Goal: Task Accomplishment & Management: Manage account settings

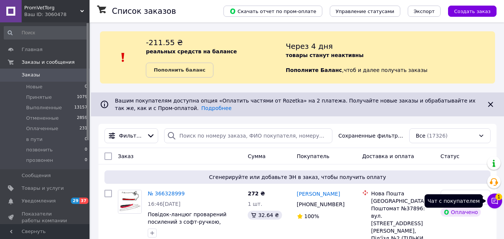
click at [495, 200] on icon at bounding box center [495, 201] width 6 height 6
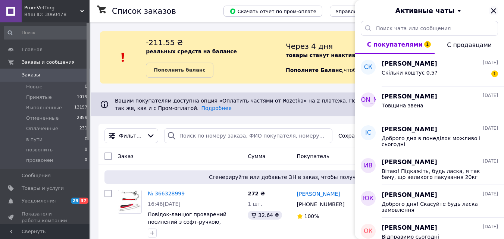
click at [492, 9] on icon "Закрыть" at bounding box center [493, 10] width 5 height 5
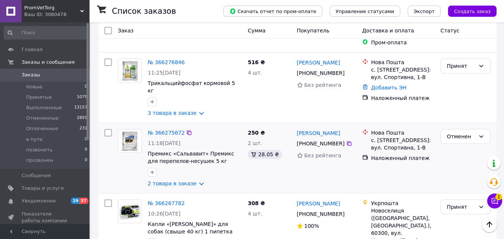
scroll to position [448, 0]
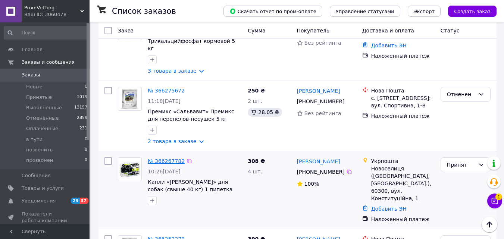
click at [165, 158] on link "№ 366267782" at bounding box center [166, 161] width 37 height 6
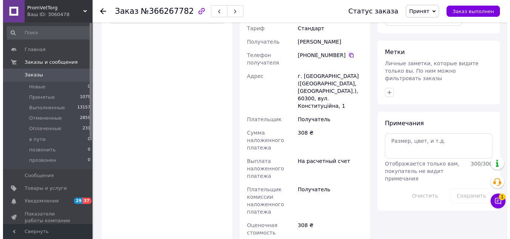
scroll to position [75, 0]
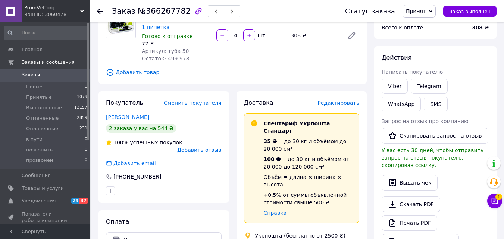
click at [345, 99] on div "Доставка Редактировать" at bounding box center [302, 103] width 116 height 9
click at [344, 100] on span "Редактировать" at bounding box center [339, 103] width 42 height 6
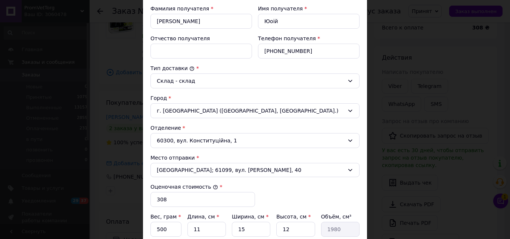
scroll to position [261, 0]
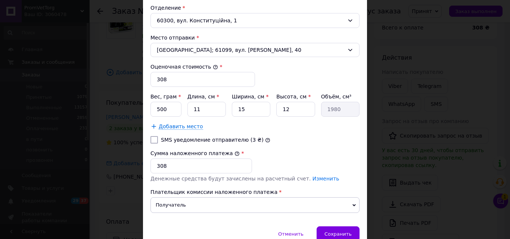
click at [153, 137] on input "SMS уведомление отправителю (3 ₴)" at bounding box center [153, 139] width 7 height 7
checkbox input "true"
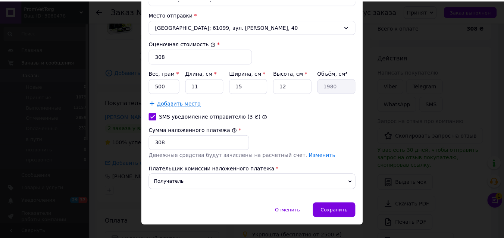
scroll to position [297, 0]
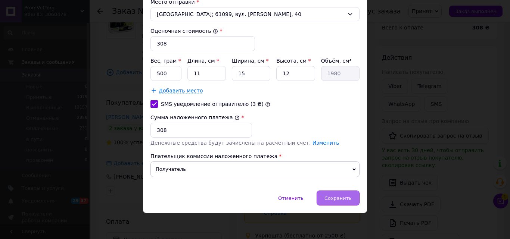
click at [340, 195] on div "Сохранить" at bounding box center [338, 198] width 43 height 15
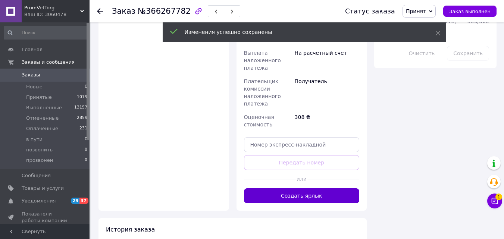
scroll to position [448, 0]
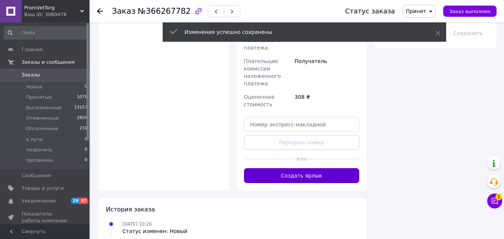
click at [323, 168] on button "Создать ярлык" at bounding box center [302, 175] width 116 height 15
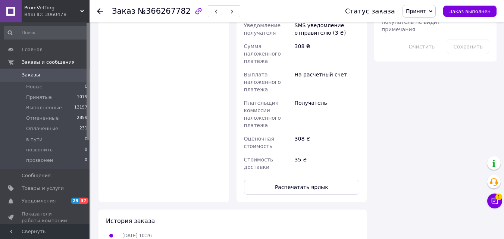
click at [321, 153] on div "35 ₴" at bounding box center [327, 163] width 68 height 21
click at [329, 180] on button "Распечатать ярлык" at bounding box center [302, 187] width 116 height 15
click at [102, 11] on use at bounding box center [100, 11] width 6 height 6
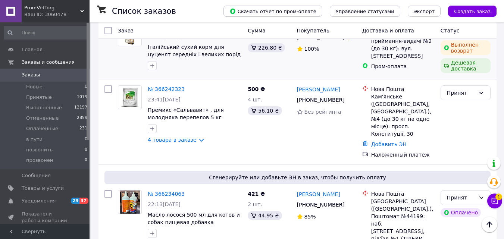
scroll to position [859, 0]
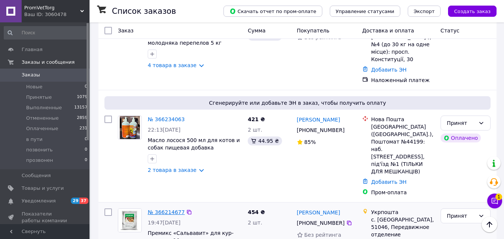
click at [158, 209] on link "№ 366214677" at bounding box center [166, 212] width 37 height 6
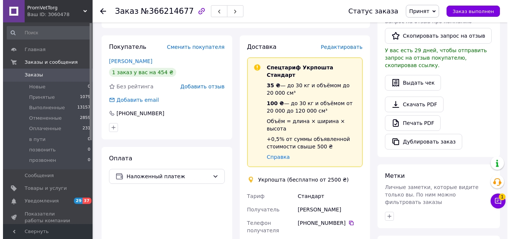
scroll to position [89, 0]
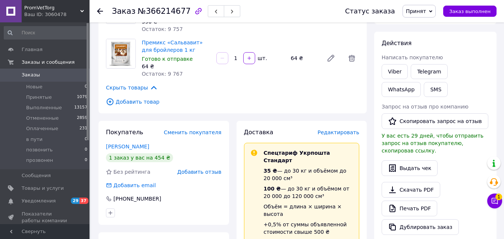
click at [339, 133] on span "Редактировать" at bounding box center [339, 133] width 42 height 6
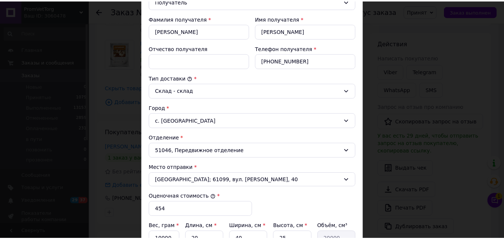
scroll to position [261, 0]
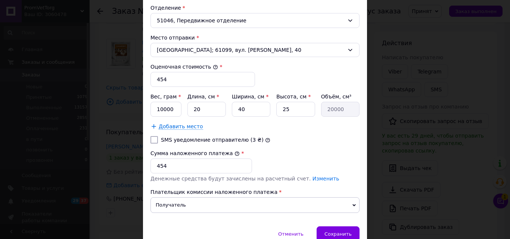
click at [155, 139] on input "SMS уведомление отправителю (3 ₴)" at bounding box center [153, 139] width 7 height 7
checkbox input "true"
click at [340, 233] on span "Сохранить" at bounding box center [337, 234] width 27 height 6
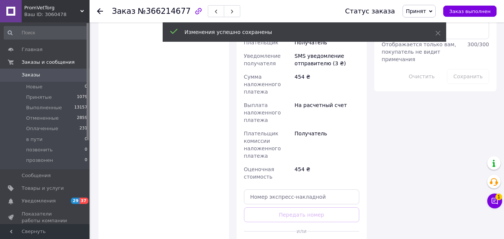
scroll to position [500, 0]
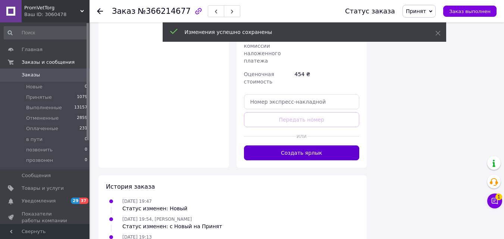
click at [313, 146] on button "Создать ярлык" at bounding box center [302, 153] width 116 height 15
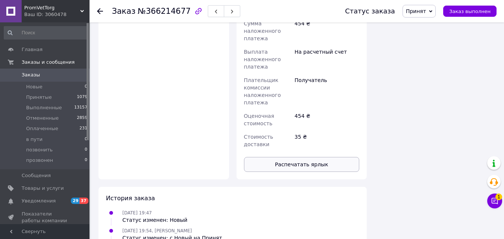
click at [319, 157] on button "Распечатать ярлык" at bounding box center [302, 164] width 116 height 15
click at [99, 12] on use at bounding box center [100, 11] width 6 height 6
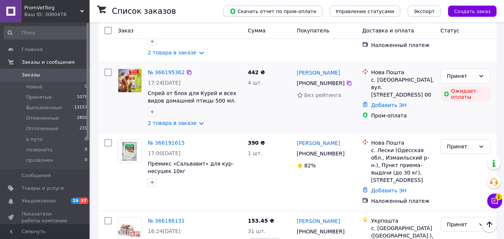
scroll to position [1157, 0]
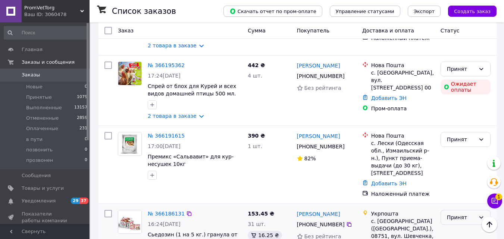
click at [465, 214] on div "Принят" at bounding box center [461, 218] width 28 height 8
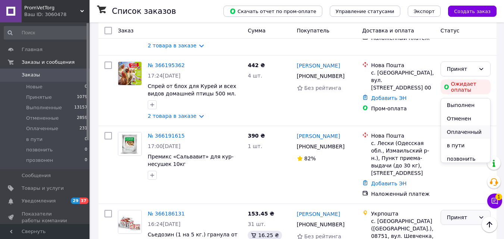
click at [469, 135] on li "Оплаченный" at bounding box center [465, 131] width 49 height 13
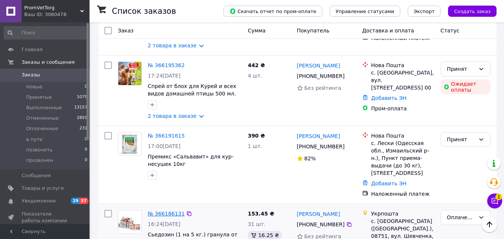
click at [167, 211] on link "№ 366186131" at bounding box center [166, 214] width 37 height 6
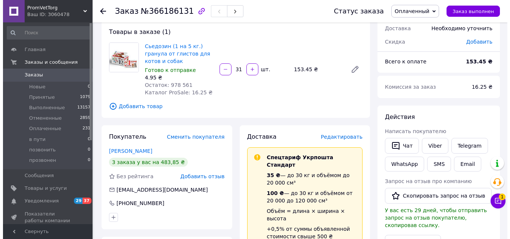
scroll to position [37, 0]
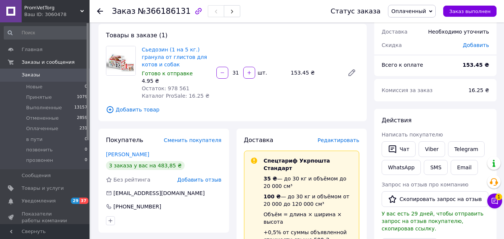
click at [346, 141] on span "Редактировать" at bounding box center [339, 140] width 42 height 6
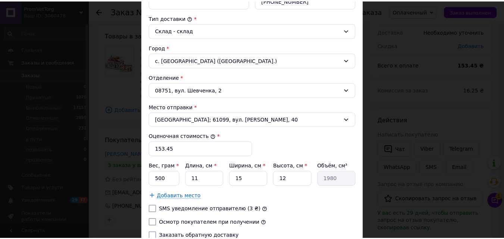
scroll to position [255, 0]
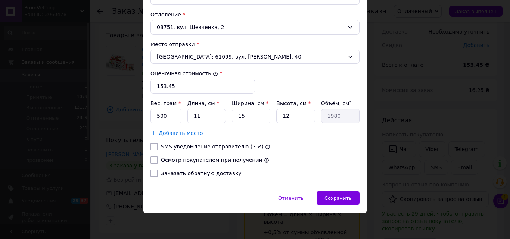
click at [200, 145] on label "SMS уведомление отправителю (3 ₴)" at bounding box center [212, 147] width 103 height 6
click at [158, 145] on input "SMS уведомление отправителю (3 ₴)" at bounding box center [153, 146] width 7 height 7
checkbox input "true"
click at [202, 158] on label "Осмотр покупателем при получении" at bounding box center [212, 160] width 102 height 6
click at [158, 158] on input "Осмотр покупателем при получении" at bounding box center [153, 159] width 7 height 7
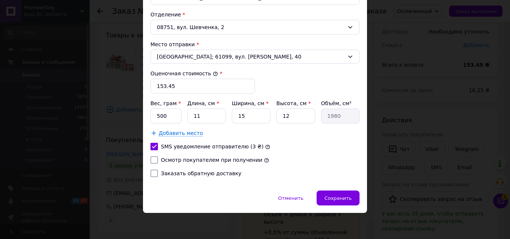
checkbox input "true"
click at [336, 196] on span "Сохранить" at bounding box center [337, 199] width 27 height 6
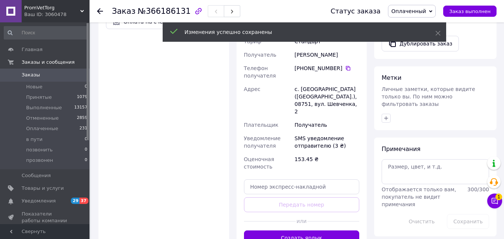
scroll to position [299, 0]
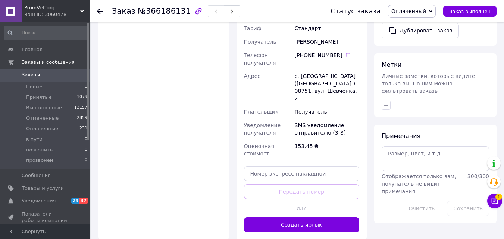
click at [317, 218] on button "Создать ярлык" at bounding box center [302, 225] width 116 height 15
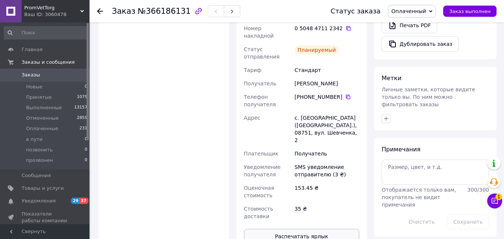
click at [320, 229] on button "Распечатать ярлык" at bounding box center [302, 236] width 116 height 15
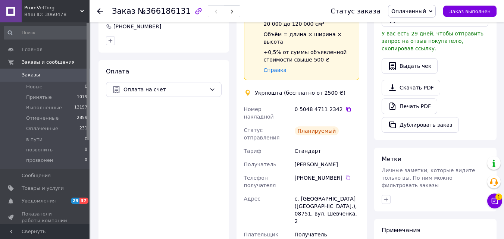
scroll to position [149, 0]
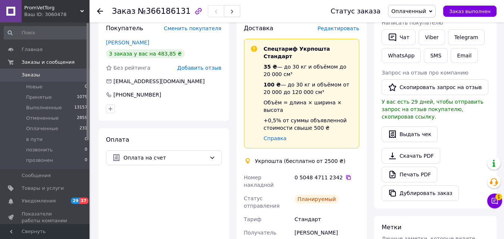
click at [346, 175] on icon at bounding box center [348, 177] width 4 height 4
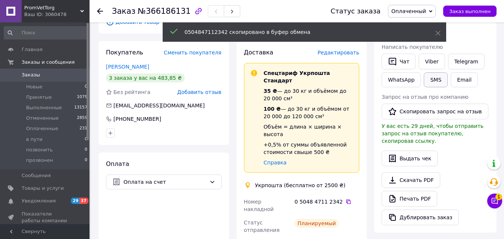
scroll to position [112, 0]
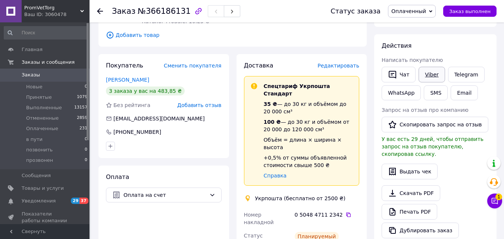
click at [428, 72] on link "Viber" at bounding box center [432, 75] width 26 height 16
click at [99, 9] on use at bounding box center [100, 11] width 6 height 6
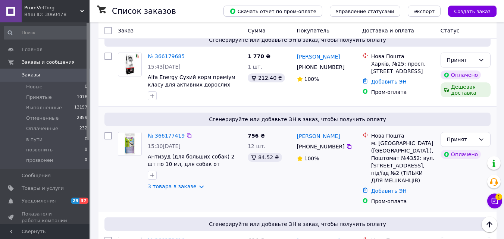
scroll to position [1507, 0]
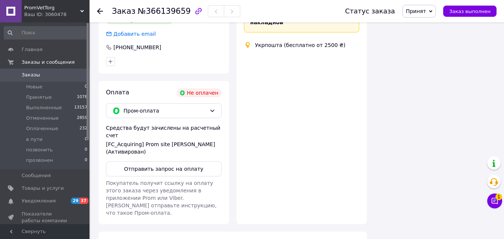
scroll to position [263, 0]
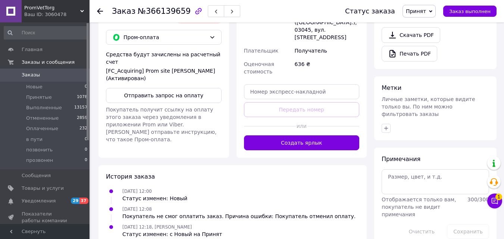
click at [100, 11] on use at bounding box center [100, 11] width 6 height 6
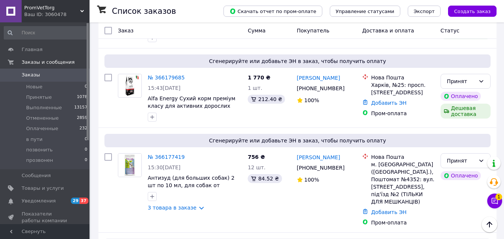
scroll to position [1507, 0]
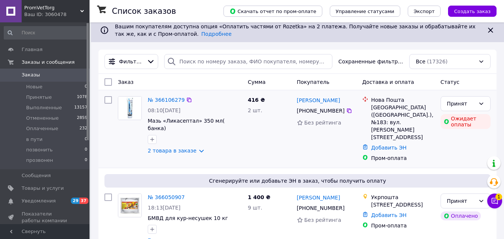
scroll to position [75, 0]
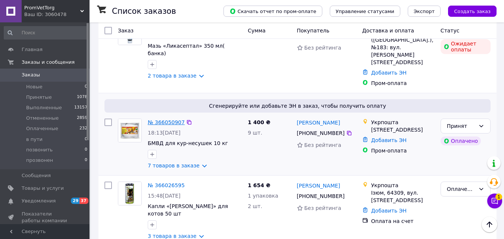
click at [165, 119] on link "№ 366050907" at bounding box center [166, 122] width 37 height 6
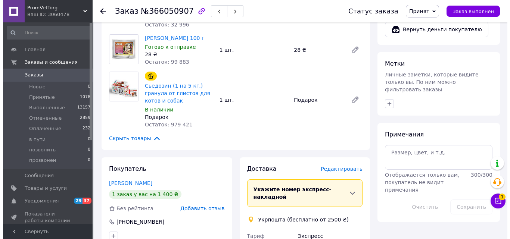
scroll to position [336, 0]
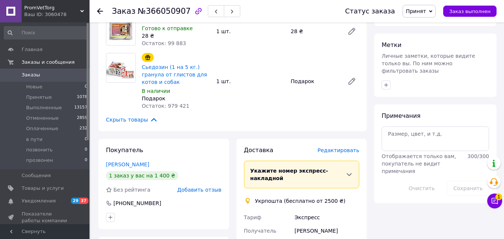
click at [344, 152] on span "Редактировать" at bounding box center [339, 150] width 42 height 6
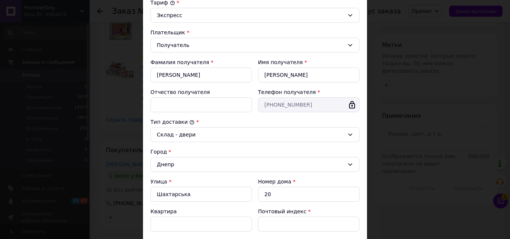
scroll to position [258, 0]
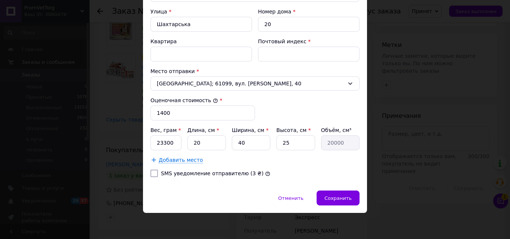
click at [151, 173] on input "SMS уведомление отправителю (3 ₴)" at bounding box center [153, 173] width 7 height 7
checkbox input "true"
click at [345, 198] on span "Сохранить" at bounding box center [337, 199] width 27 height 6
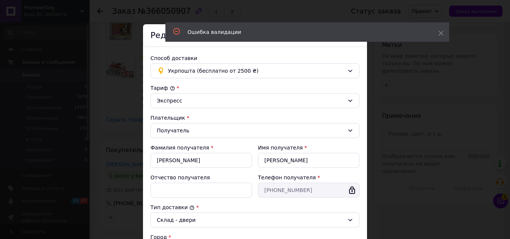
scroll to position [0, 0]
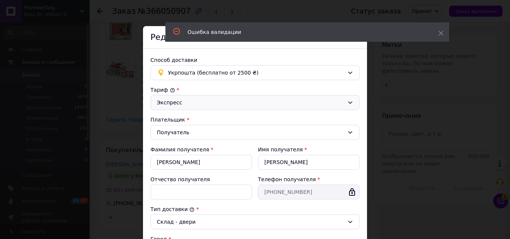
click at [300, 106] on div "Экспресс" at bounding box center [250, 103] width 187 height 8
click at [280, 122] on li "Стандарт" at bounding box center [254, 118] width 208 height 13
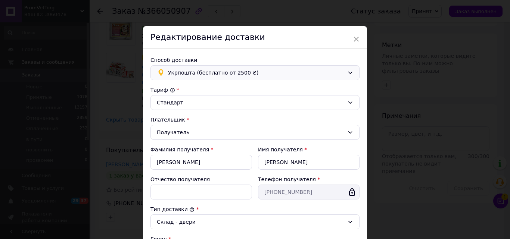
click at [308, 72] on span "Укрпошта (бесплатно от 2500 ₴)" at bounding box center [256, 73] width 176 height 8
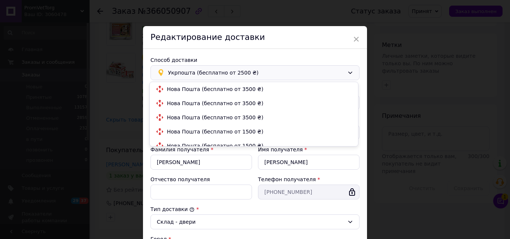
scroll to position [78, 0]
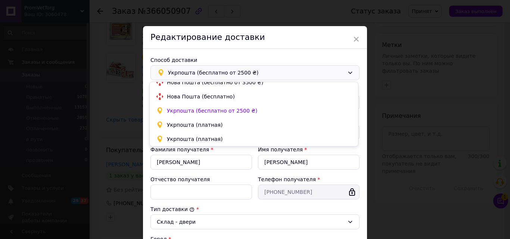
click at [308, 72] on span "Укрпошта (бесплатно от 2500 ₴)" at bounding box center [256, 73] width 176 height 8
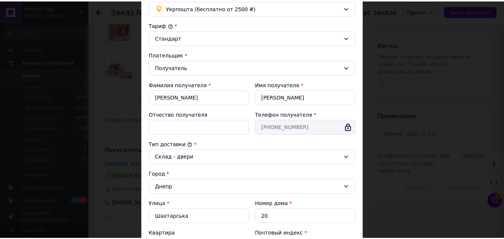
scroll to position [0, 0]
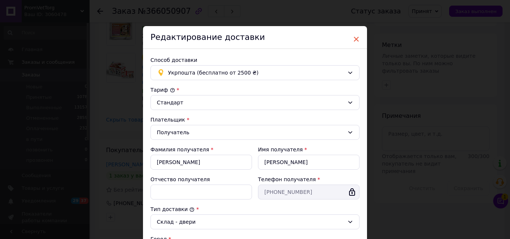
click at [357, 38] on span "×" at bounding box center [356, 39] width 7 height 13
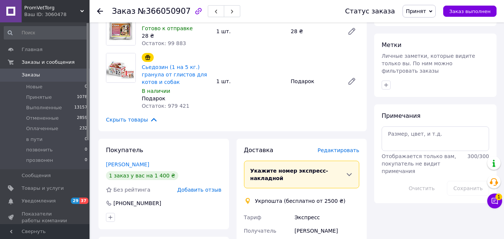
click at [99, 9] on use at bounding box center [100, 11] width 6 height 6
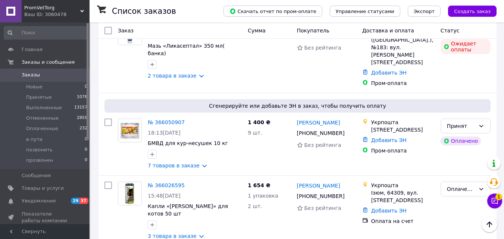
scroll to position [187, 0]
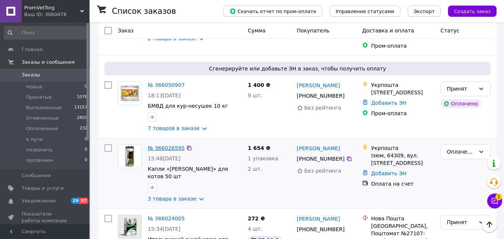
click at [172, 145] on link "№ 366026595" at bounding box center [166, 148] width 37 height 6
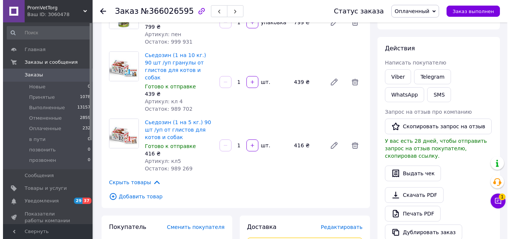
scroll to position [187, 0]
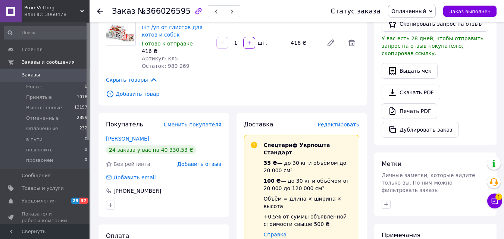
click at [353, 122] on span "Редактировать" at bounding box center [339, 125] width 42 height 6
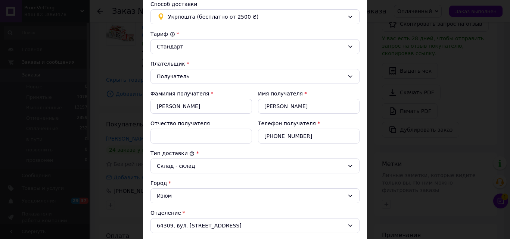
scroll to position [224, 0]
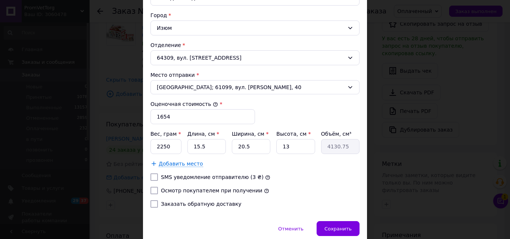
drag, startPoint x: 153, startPoint y: 177, endPoint x: 149, endPoint y: 187, distance: 11.2
click at [153, 177] on input "SMS уведомление отправителю (3 ₴)" at bounding box center [153, 177] width 7 height 7
checkbox input "true"
click at [157, 193] on div at bounding box center [154, 190] width 10 height 7
click at [153, 189] on input "Осмотр покупателем при получении" at bounding box center [153, 190] width 7 height 7
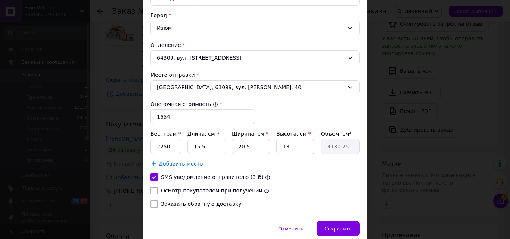
checkbox input "true"
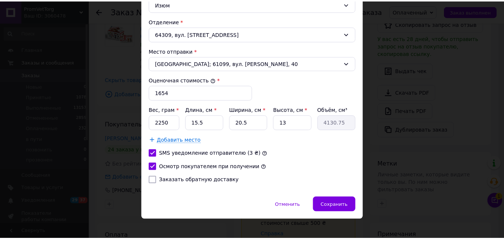
scroll to position [255, 0]
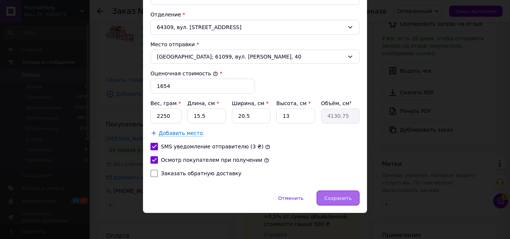
click at [337, 199] on span "Сохранить" at bounding box center [337, 199] width 27 height 6
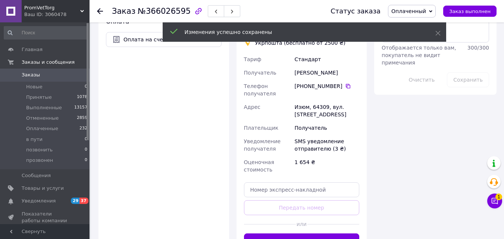
scroll to position [411, 0]
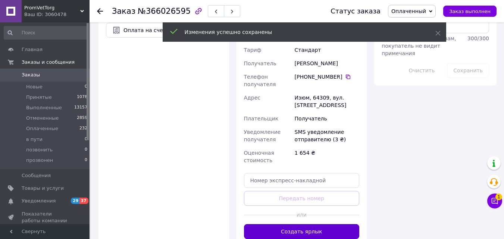
click at [318, 224] on button "Создать ярлык" at bounding box center [302, 231] width 116 height 15
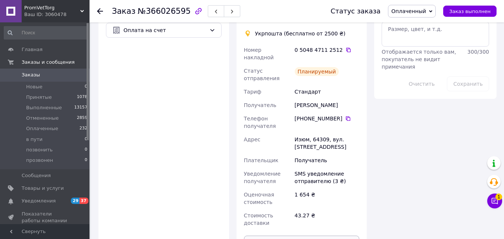
click at [318, 236] on button "Распечатать ярлык" at bounding box center [302, 243] width 116 height 15
click at [100, 11] on use at bounding box center [100, 11] width 6 height 6
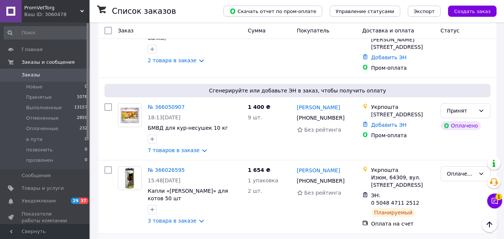
scroll to position [161, 0]
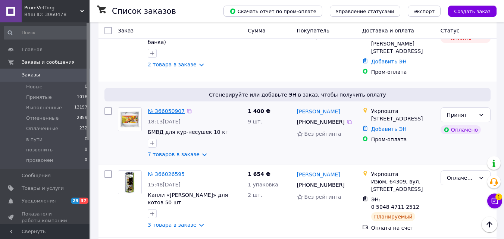
click at [167, 108] on link "№ 366050907" at bounding box center [166, 111] width 37 height 6
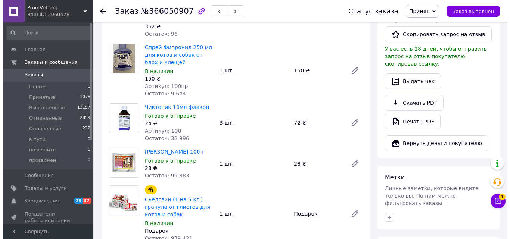
scroll to position [310, 0]
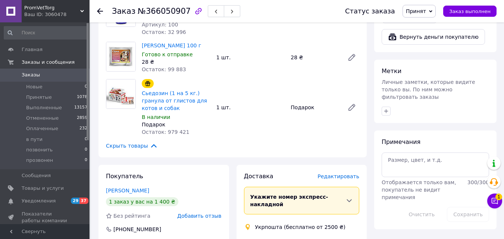
click at [352, 177] on span "Редактировать" at bounding box center [339, 177] width 42 height 6
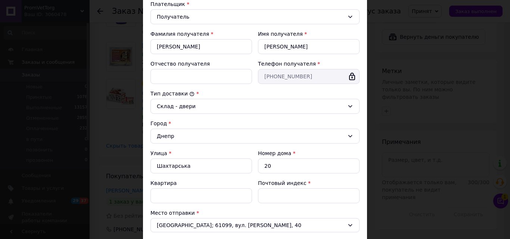
scroll to position [224, 0]
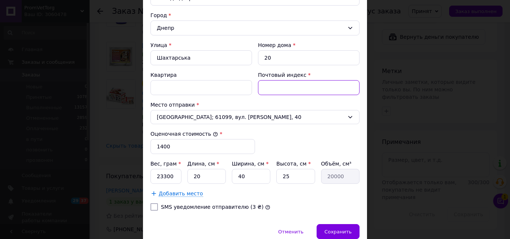
click at [290, 88] on input "Почтовый индекс" at bounding box center [309, 87] width 102 height 15
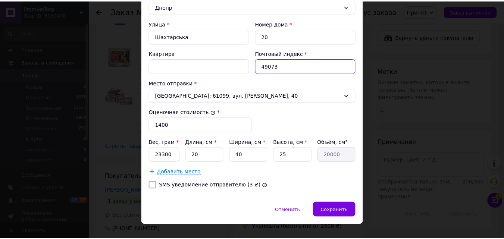
scroll to position [258, 0]
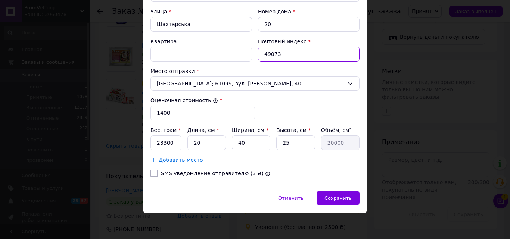
type input "49073"
click at [229, 172] on label "SMS уведомление отправителю (3 ₴)" at bounding box center [212, 174] width 103 height 6
click at [158, 172] on input "SMS уведомление отправителю (3 ₴)" at bounding box center [153, 173] width 7 height 7
checkbox input "true"
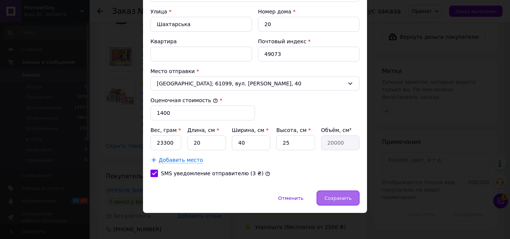
click at [343, 197] on span "Сохранить" at bounding box center [337, 199] width 27 height 6
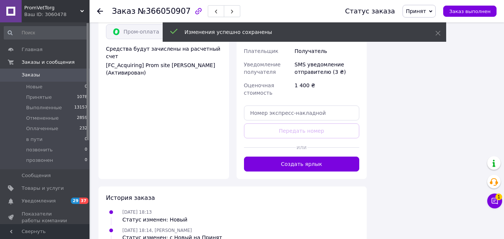
scroll to position [609, 0]
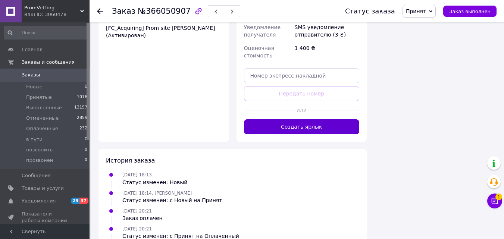
click at [316, 119] on button "Создать ярлык" at bounding box center [302, 126] width 116 height 15
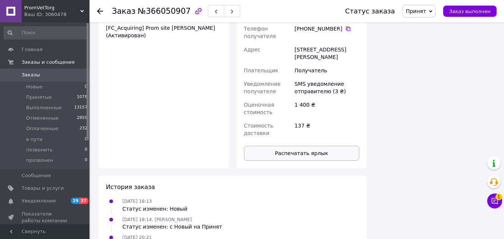
click at [330, 146] on button "Распечатать ярлык" at bounding box center [302, 153] width 116 height 15
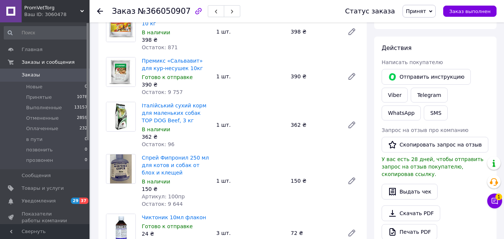
scroll to position [0, 0]
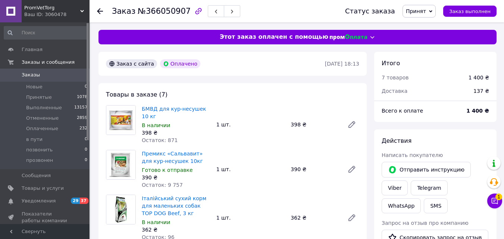
click at [28, 71] on link "Заказы 0" at bounding box center [46, 75] width 92 height 13
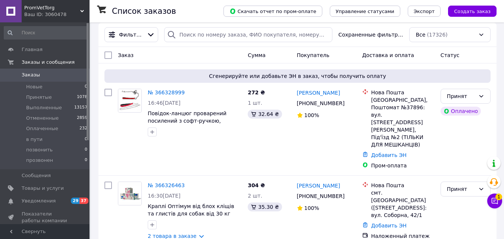
scroll to position [112, 0]
